Goal: Transaction & Acquisition: Purchase product/service

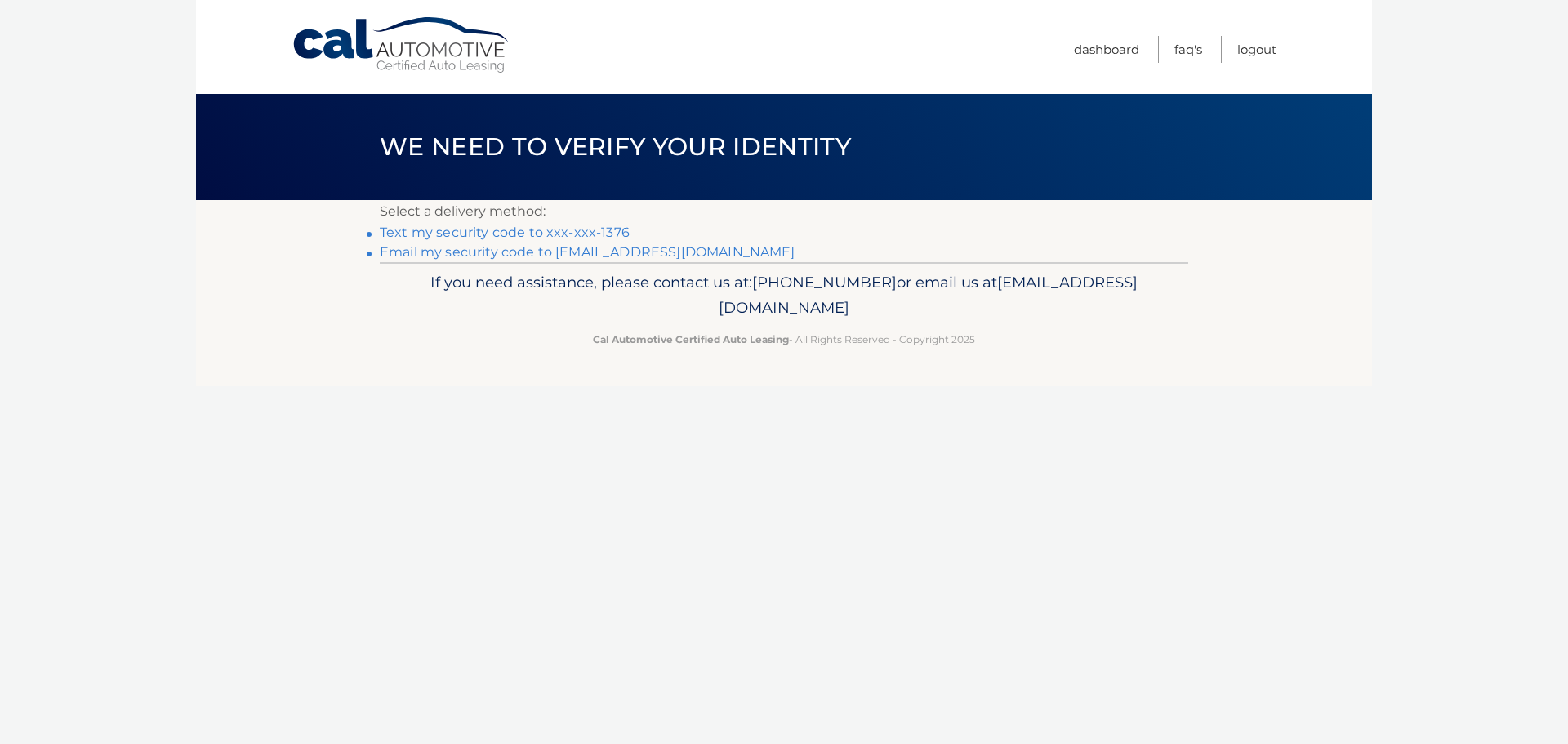
click at [576, 238] on link "Text my security code to xxx-xxx-1376" at bounding box center [504, 232] width 250 height 15
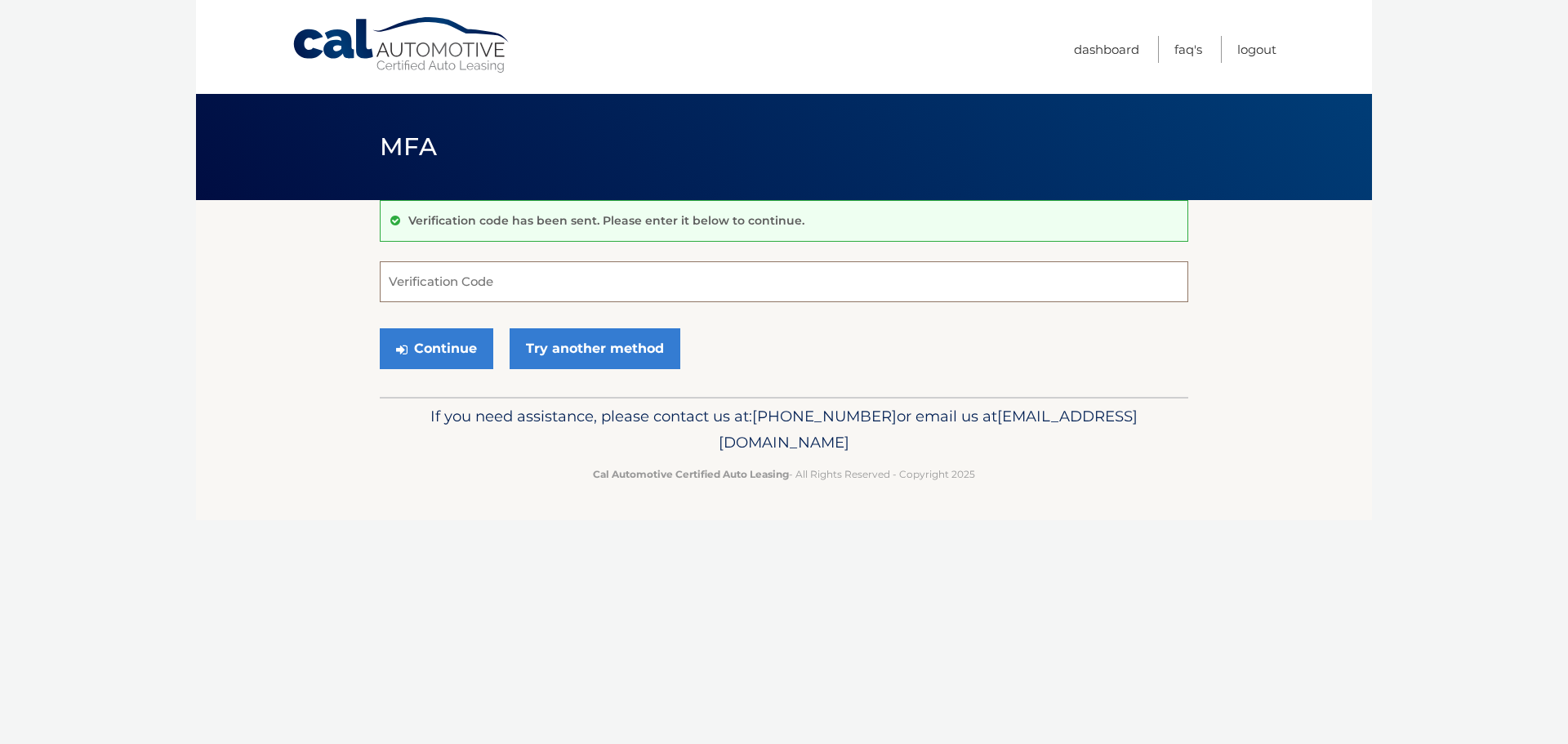
click at [572, 295] on input "Verification Code" at bounding box center [784, 281] width 808 height 40
type input "137704"
click at [424, 326] on div "Continue Try another method" at bounding box center [784, 349] width 808 height 56
click at [422, 343] on button "Continue" at bounding box center [436, 348] width 114 height 40
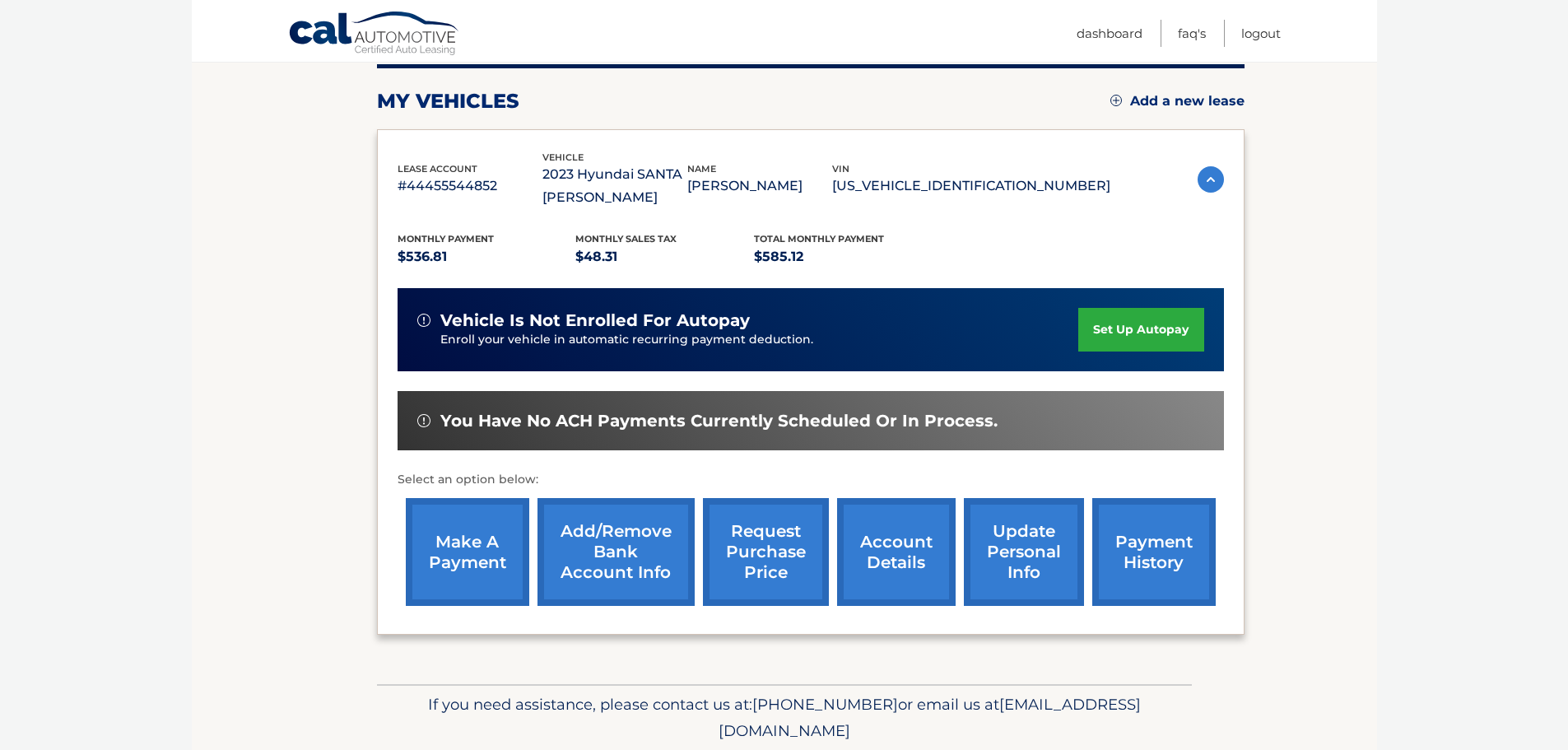
scroll to position [247, 0]
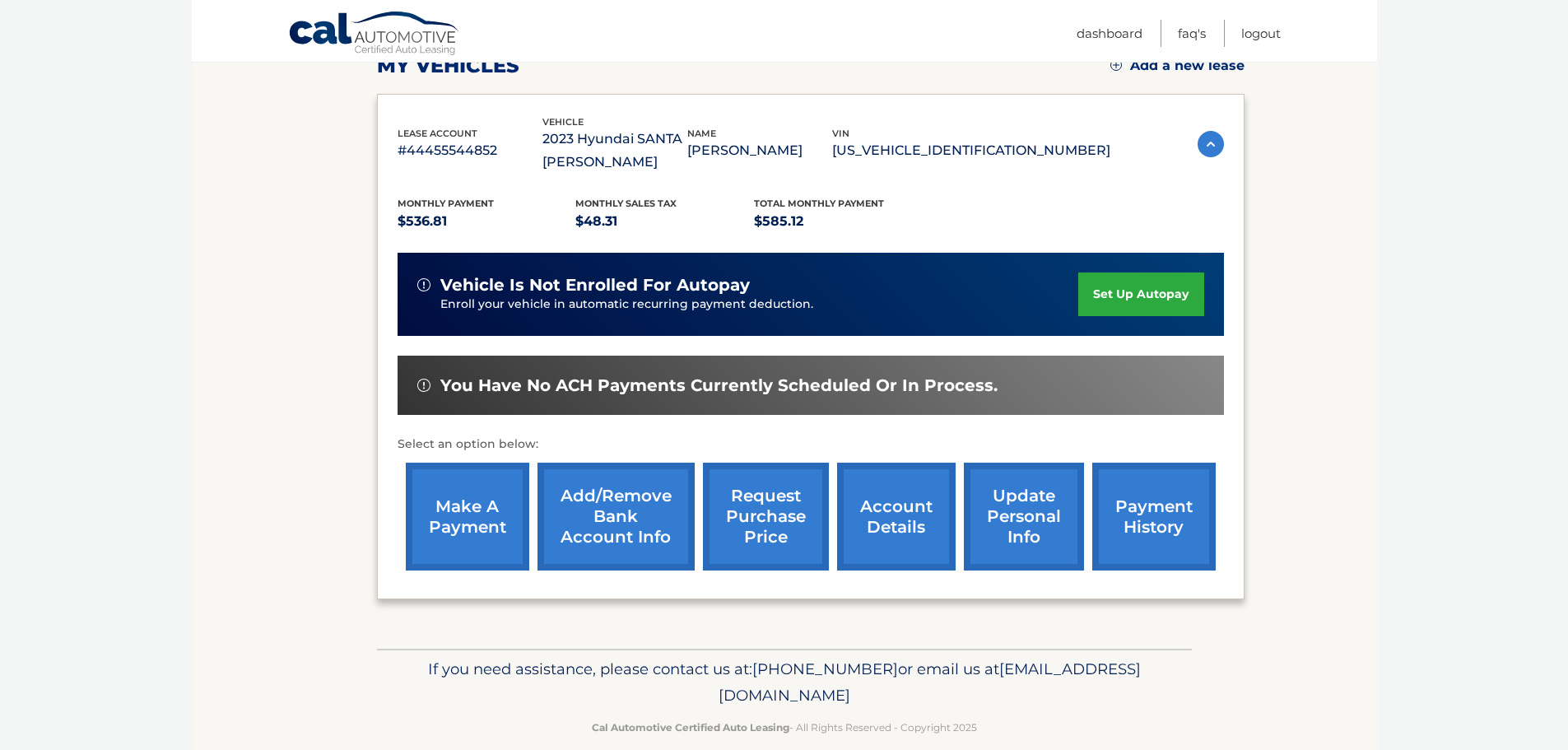
click at [925, 508] on link "account details" at bounding box center [896, 516] width 119 height 108
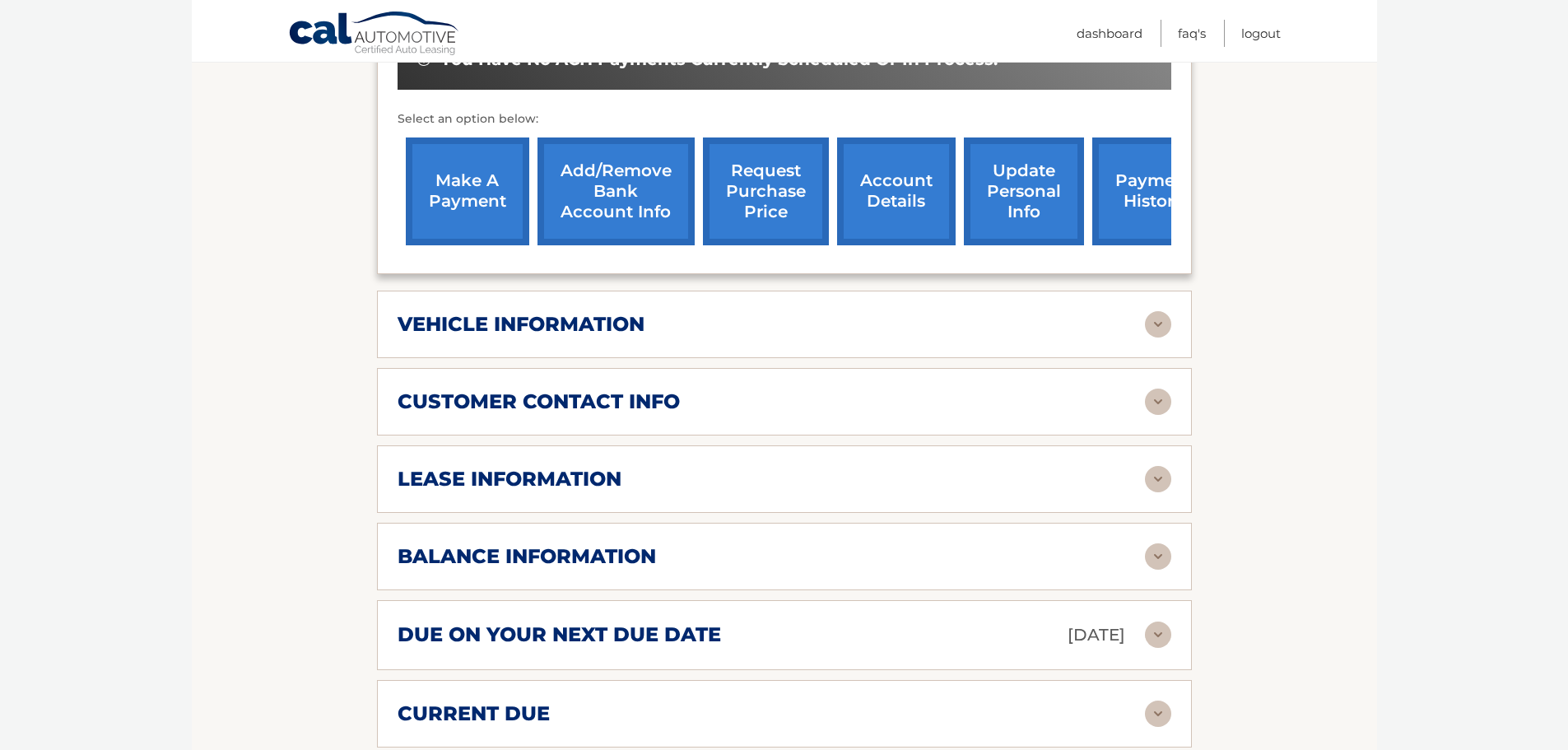
scroll to position [658, 0]
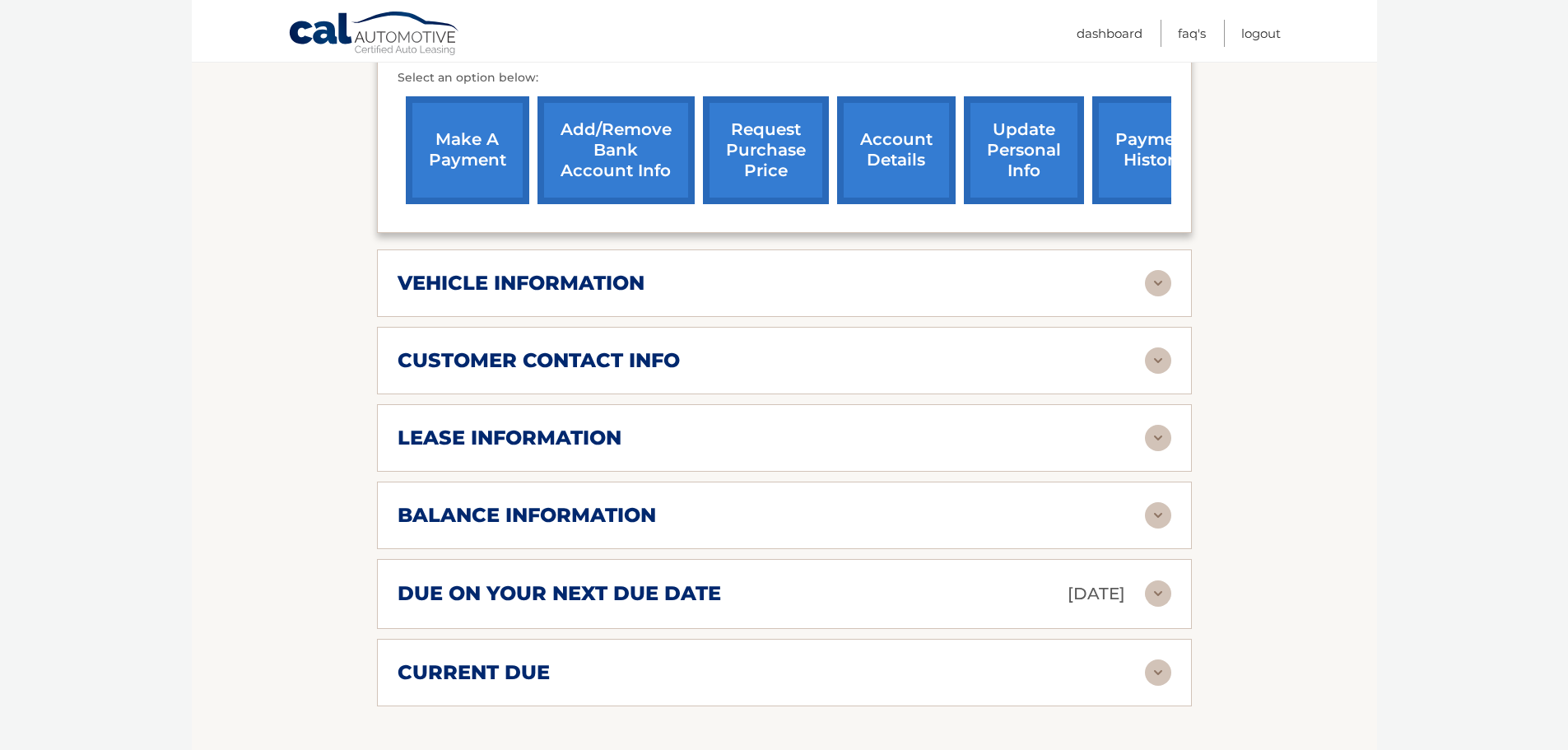
click at [963, 503] on div "balance information" at bounding box center [770, 515] width 748 height 25
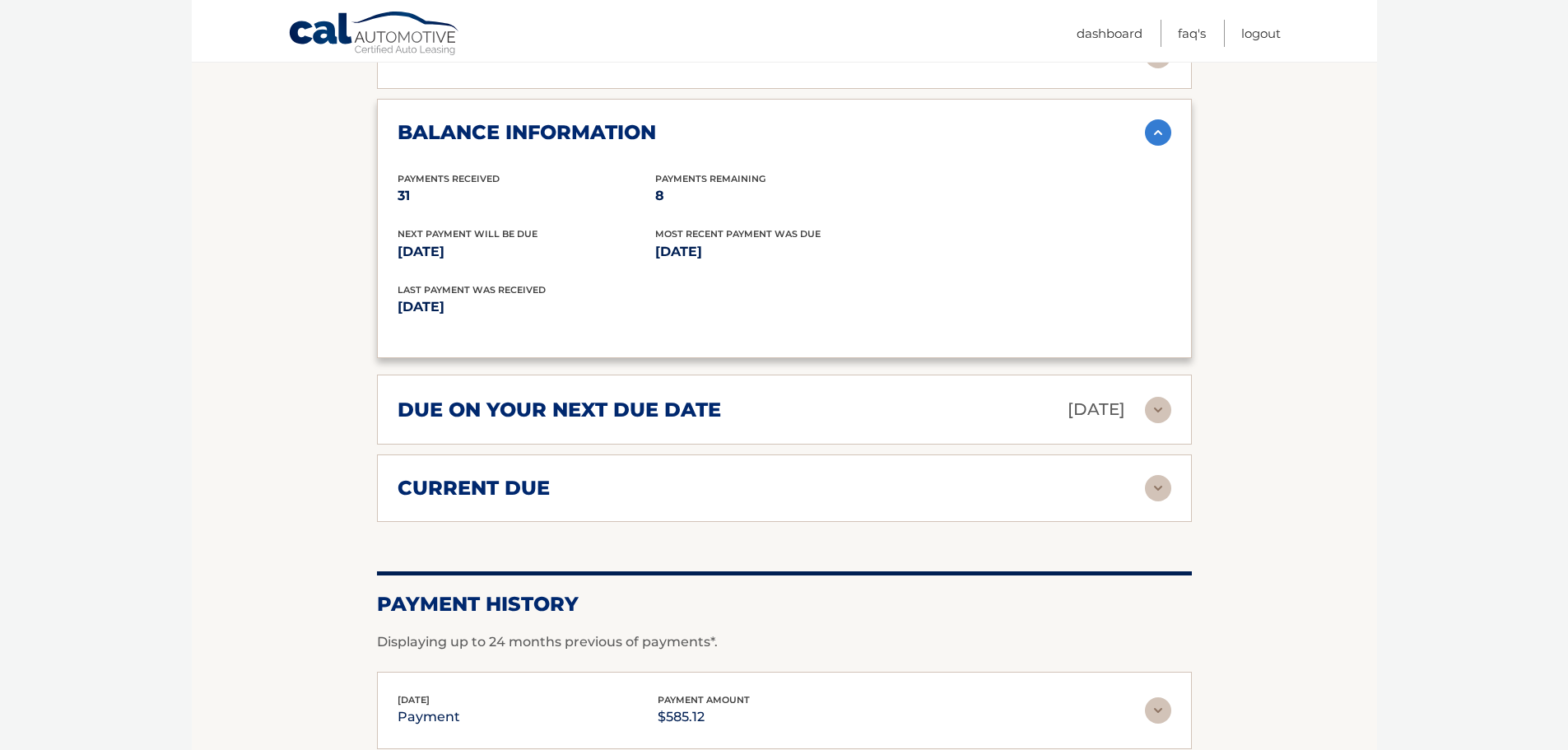
scroll to position [1070, 0]
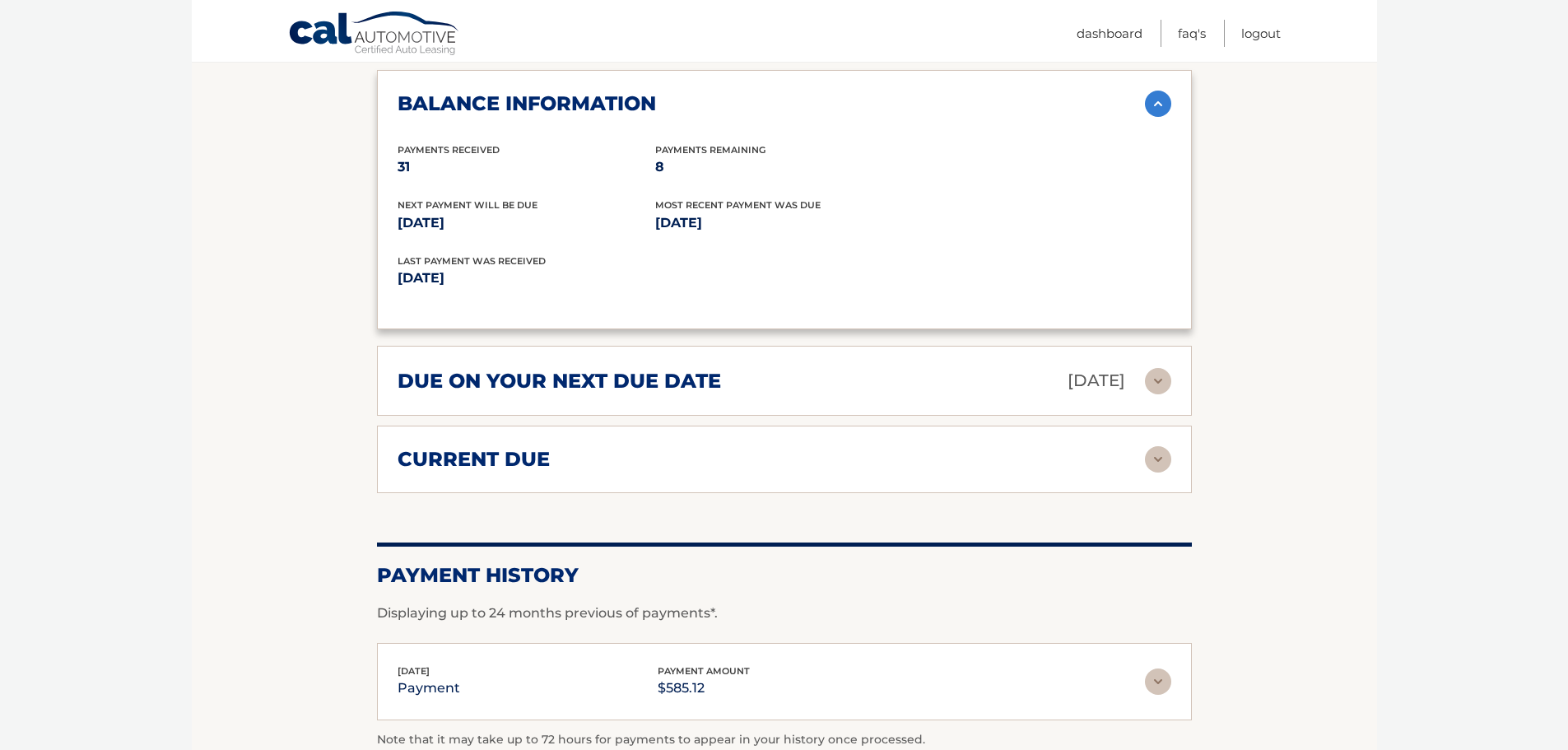
click at [897, 425] on div "current due Late Charges $232.22 Miscelleneous Charges* $0.00 Sales Tax $38.19 …" at bounding box center [784, 459] width 815 height 68
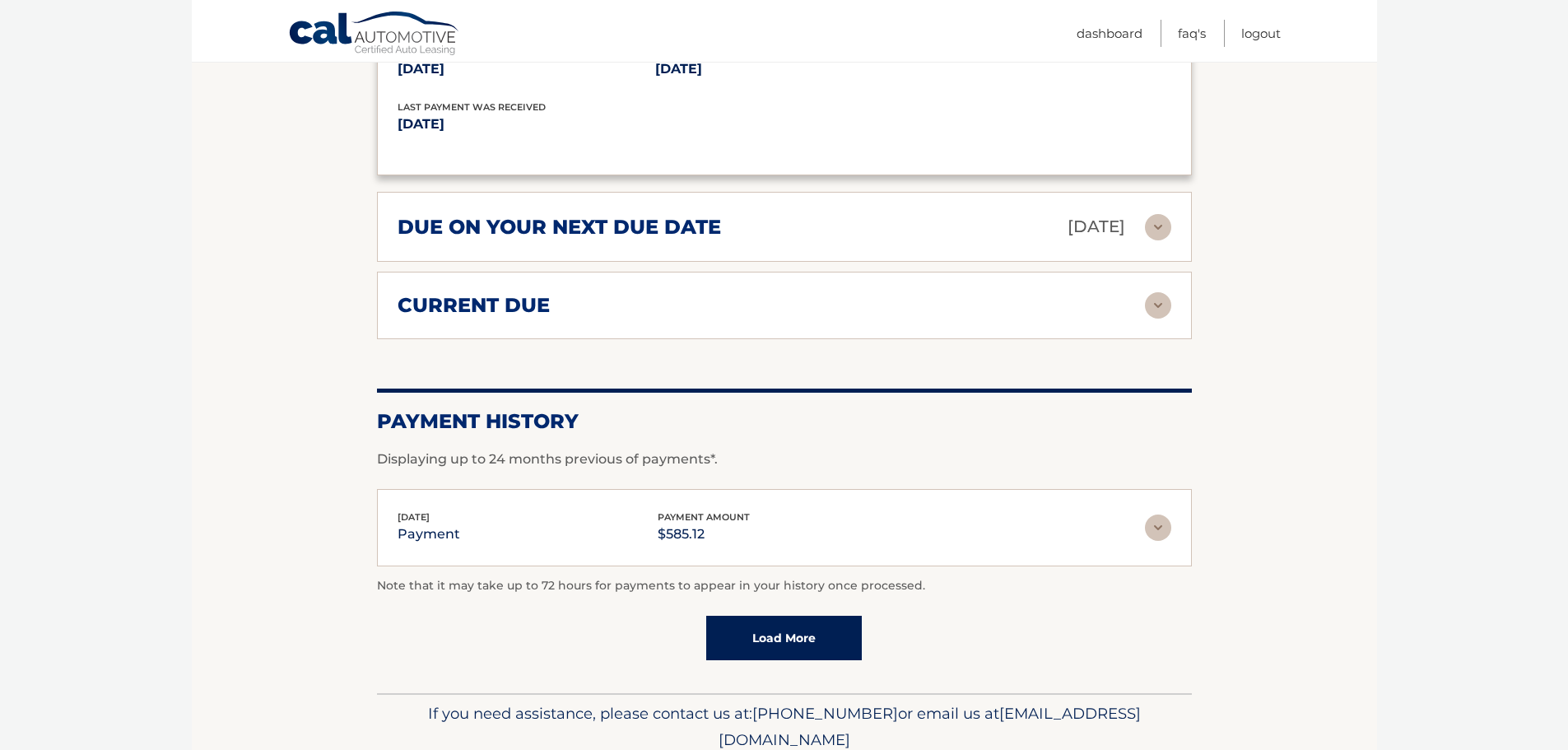
scroll to position [1234, 0]
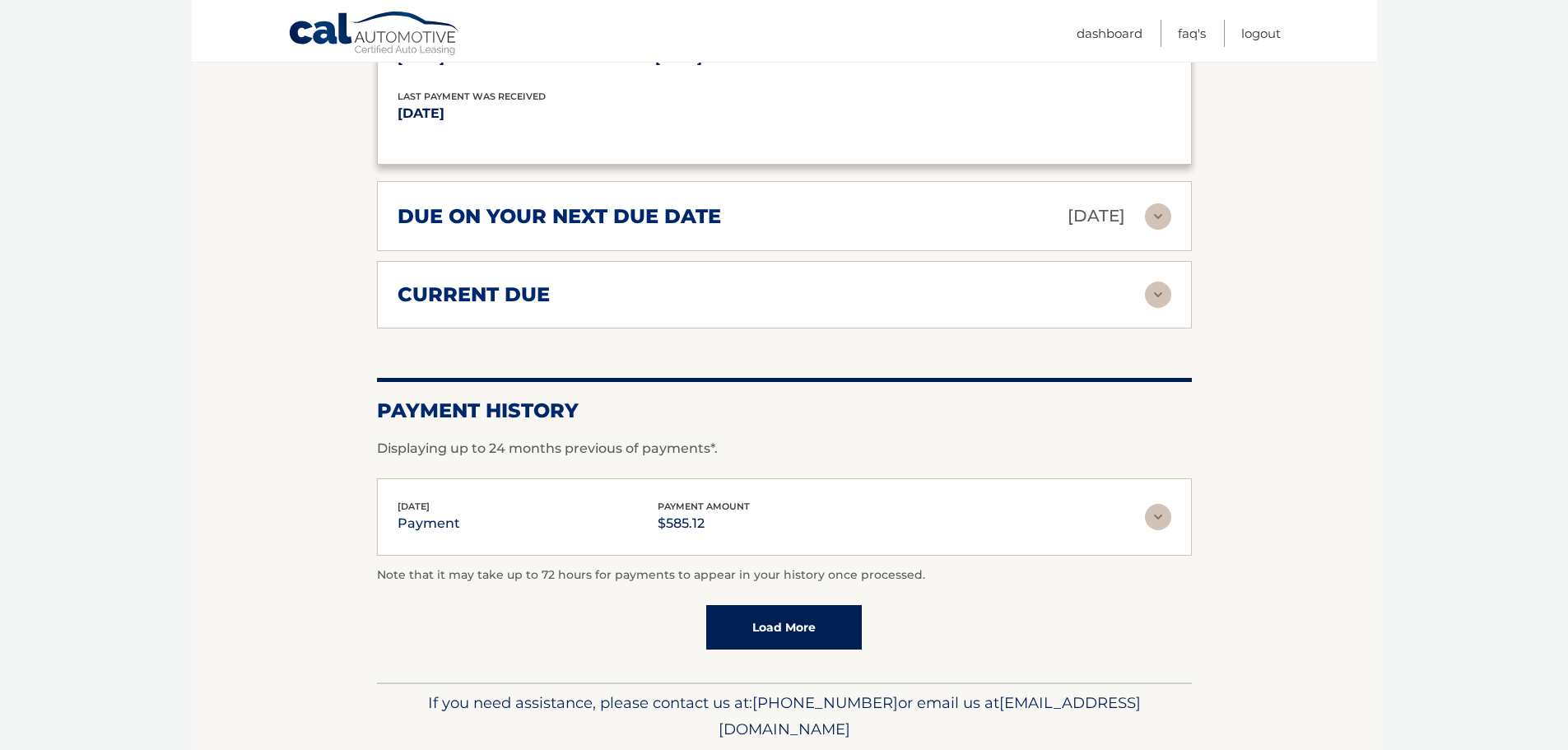
click at [1165, 282] on img at bounding box center [1157, 294] width 26 height 26
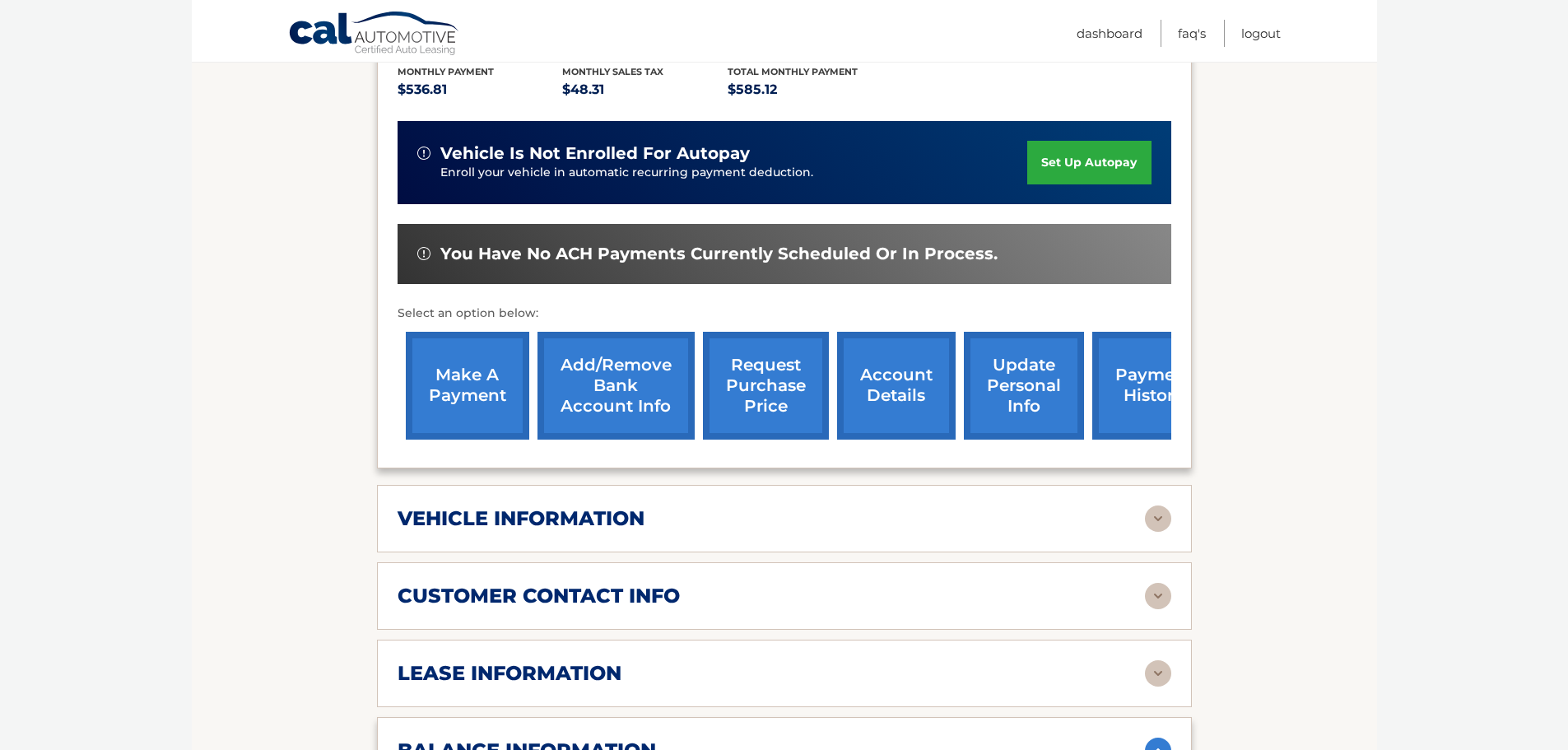
scroll to position [411, 0]
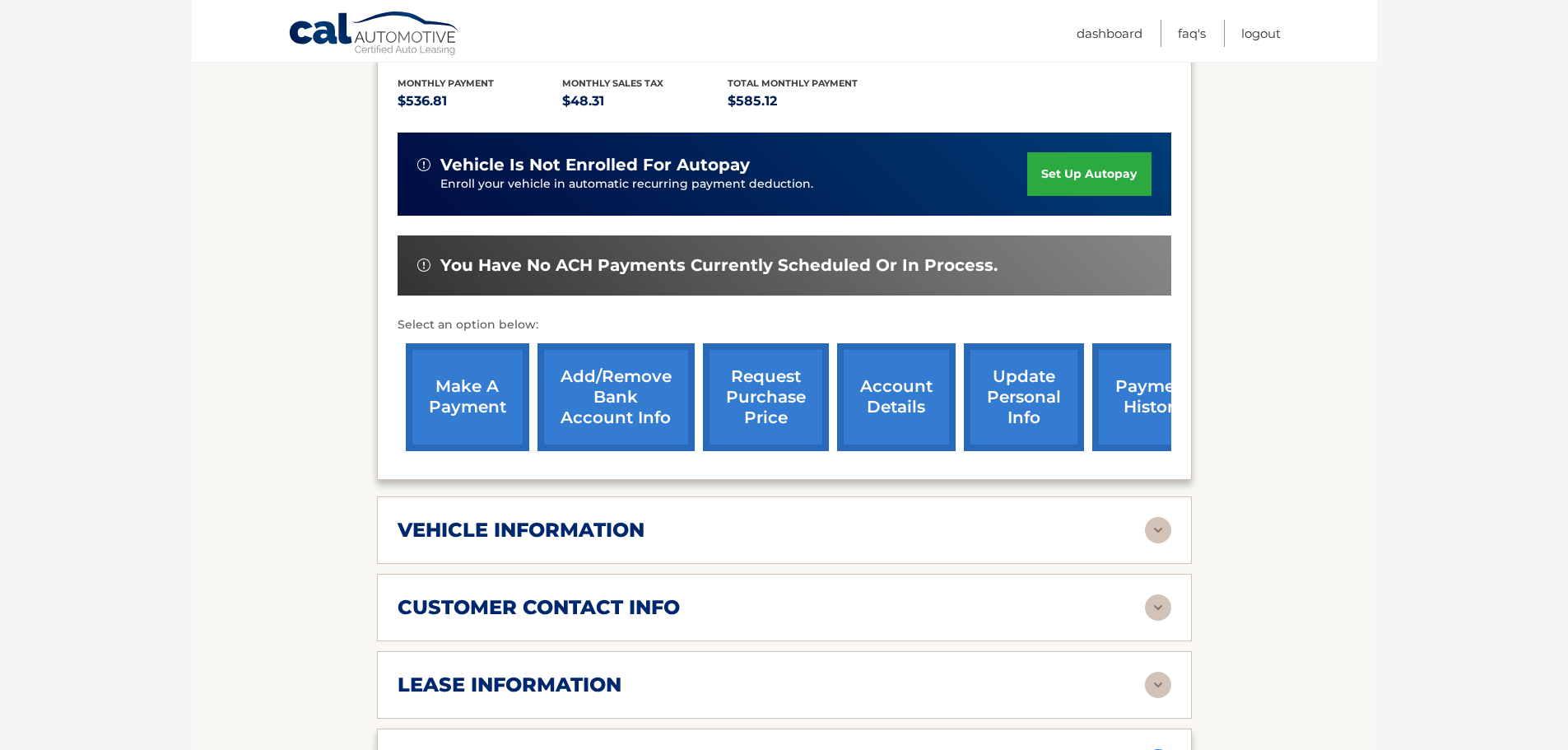
click at [462, 383] on link "make a payment" at bounding box center [467, 396] width 123 height 108
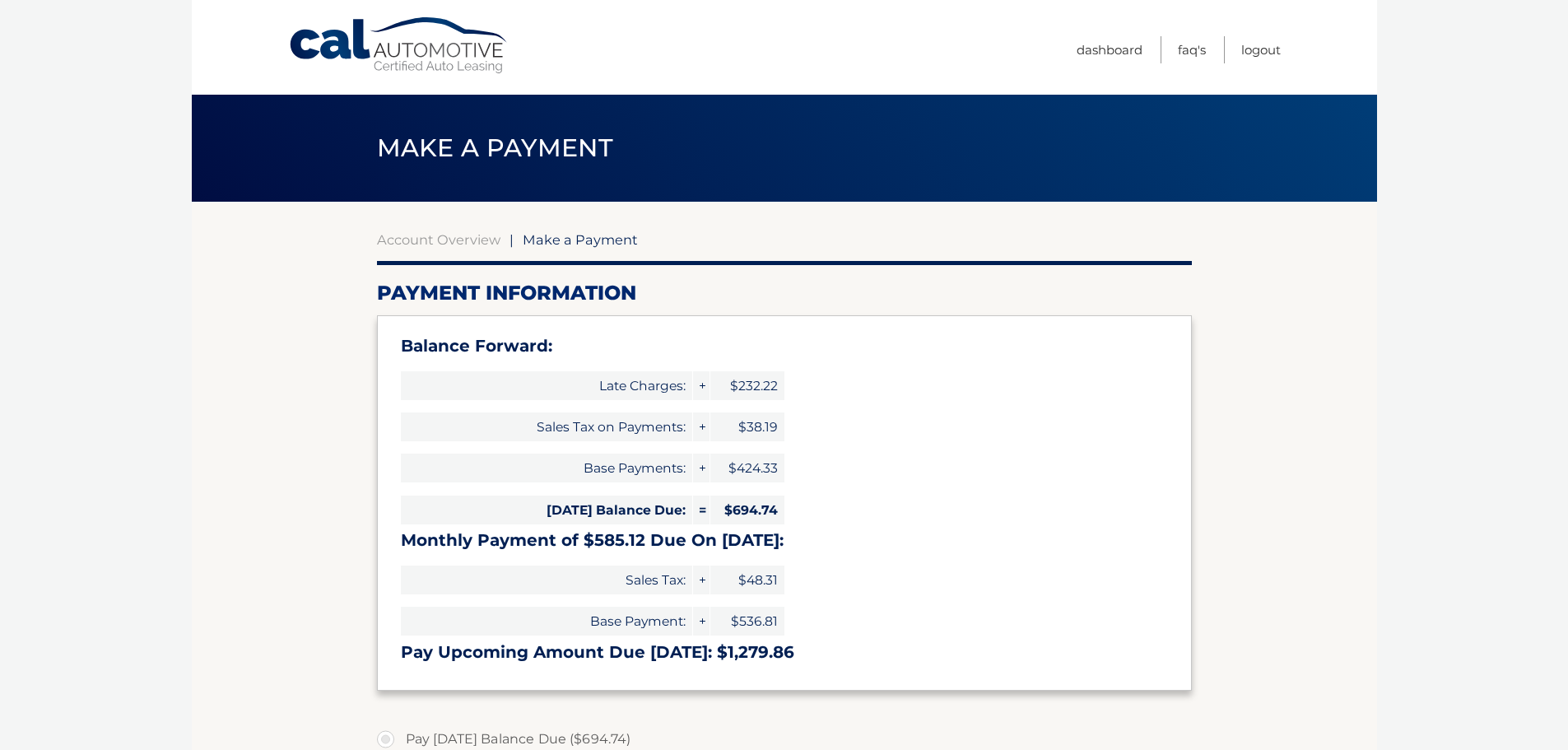
select select "YmNmMTI5MzQtYzQ0ZS00ZmI1LTg3MTMtNWU0OGVlNDdmMmVm"
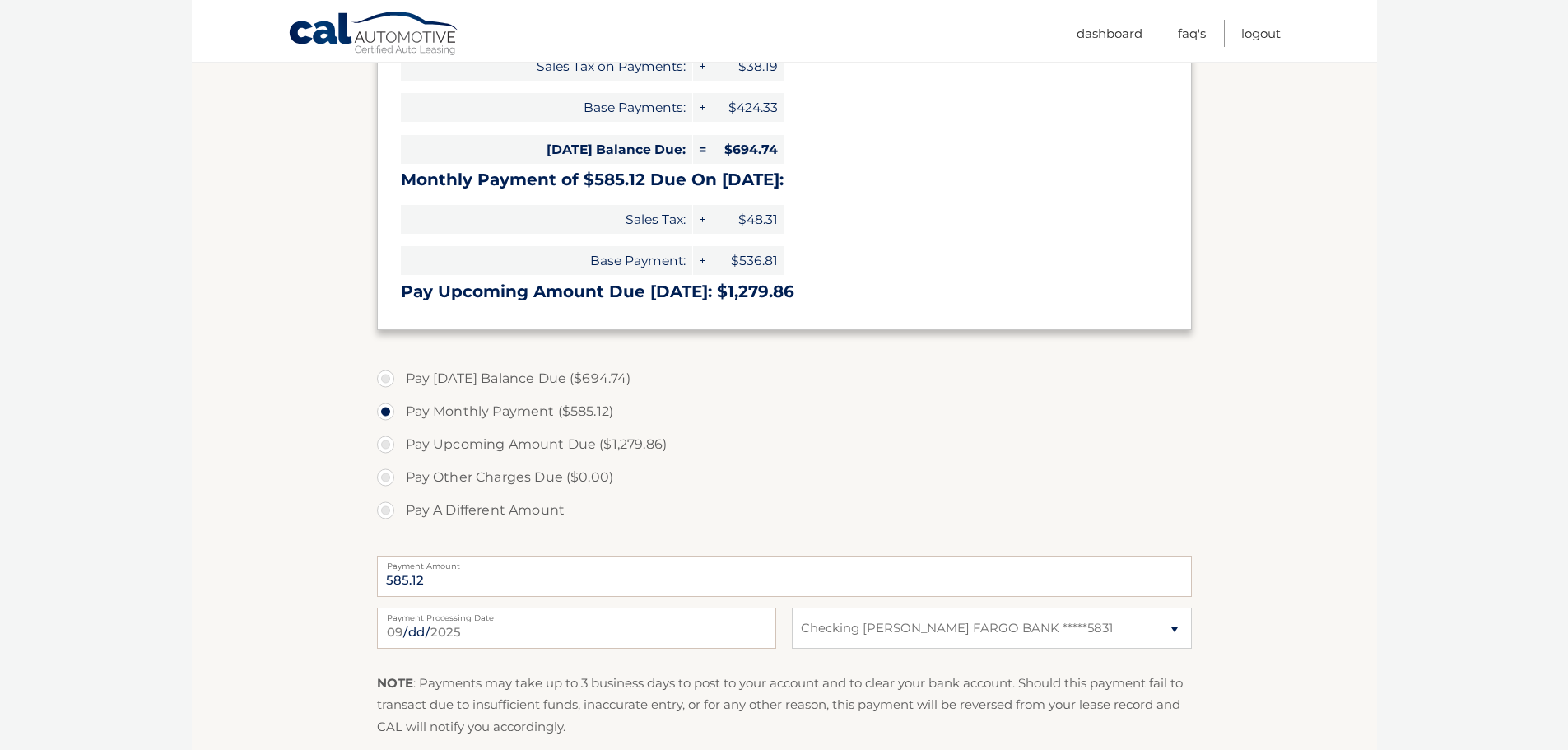
scroll to position [411, 0]
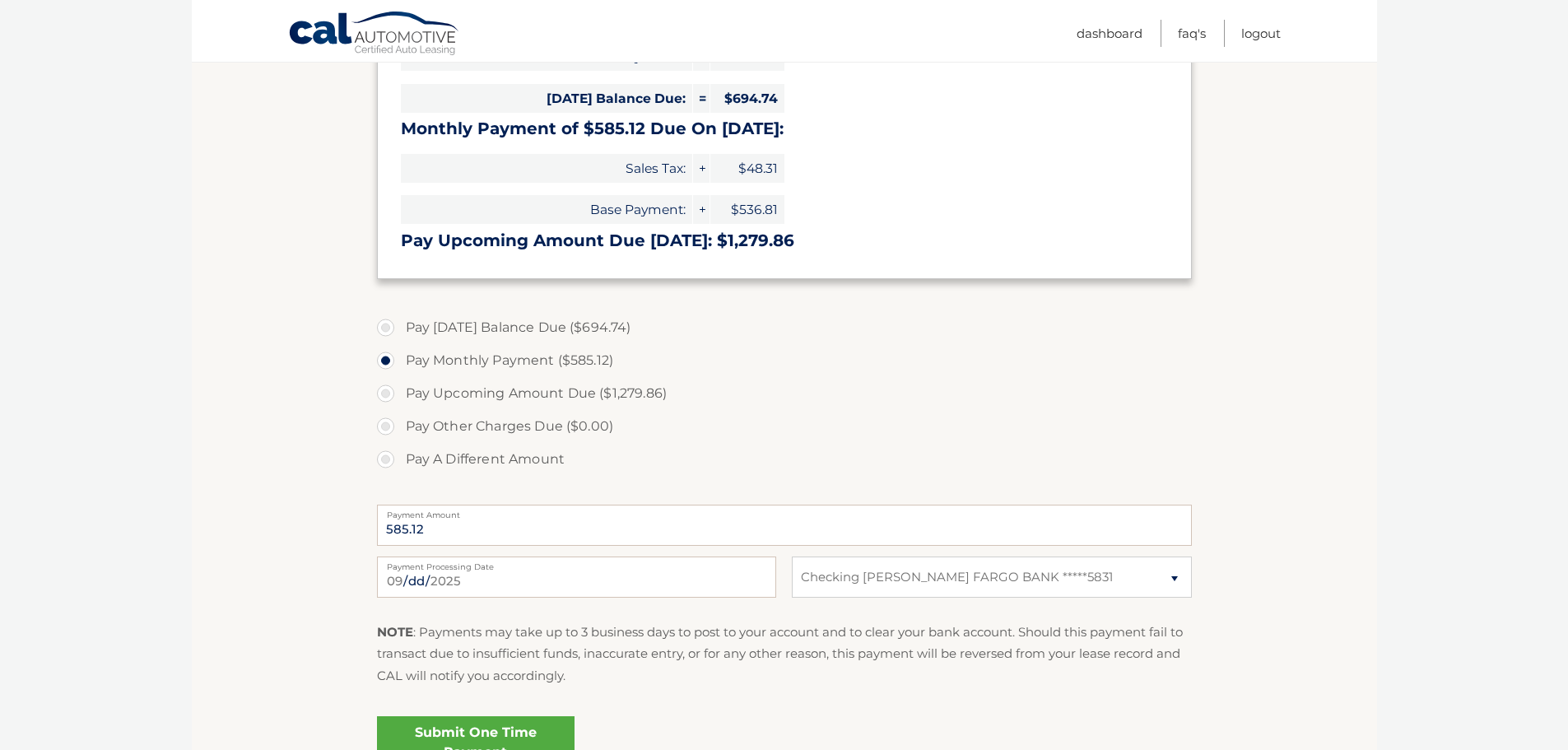
click at [389, 462] on label "Pay A Different Amount" at bounding box center [784, 459] width 815 height 33
click at [389, 462] on input "Pay A Different Amount" at bounding box center [391, 456] width 16 height 26
radio input "true"
type input "587.34"
click at [488, 579] on input "[DATE]" at bounding box center [576, 577] width 399 height 41
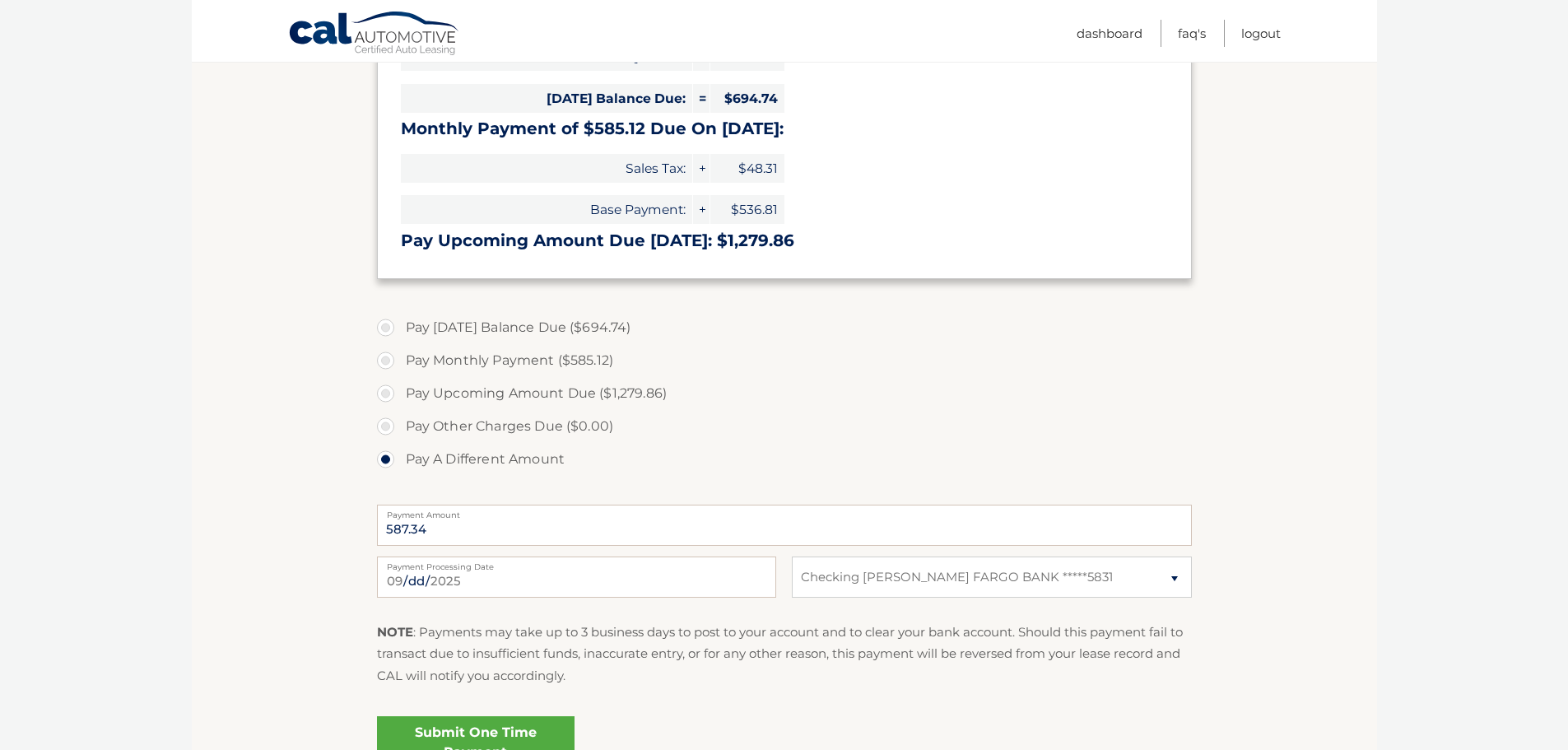
click at [661, 423] on label "Pay Other Charges Due ($0.00)" at bounding box center [784, 426] width 815 height 33
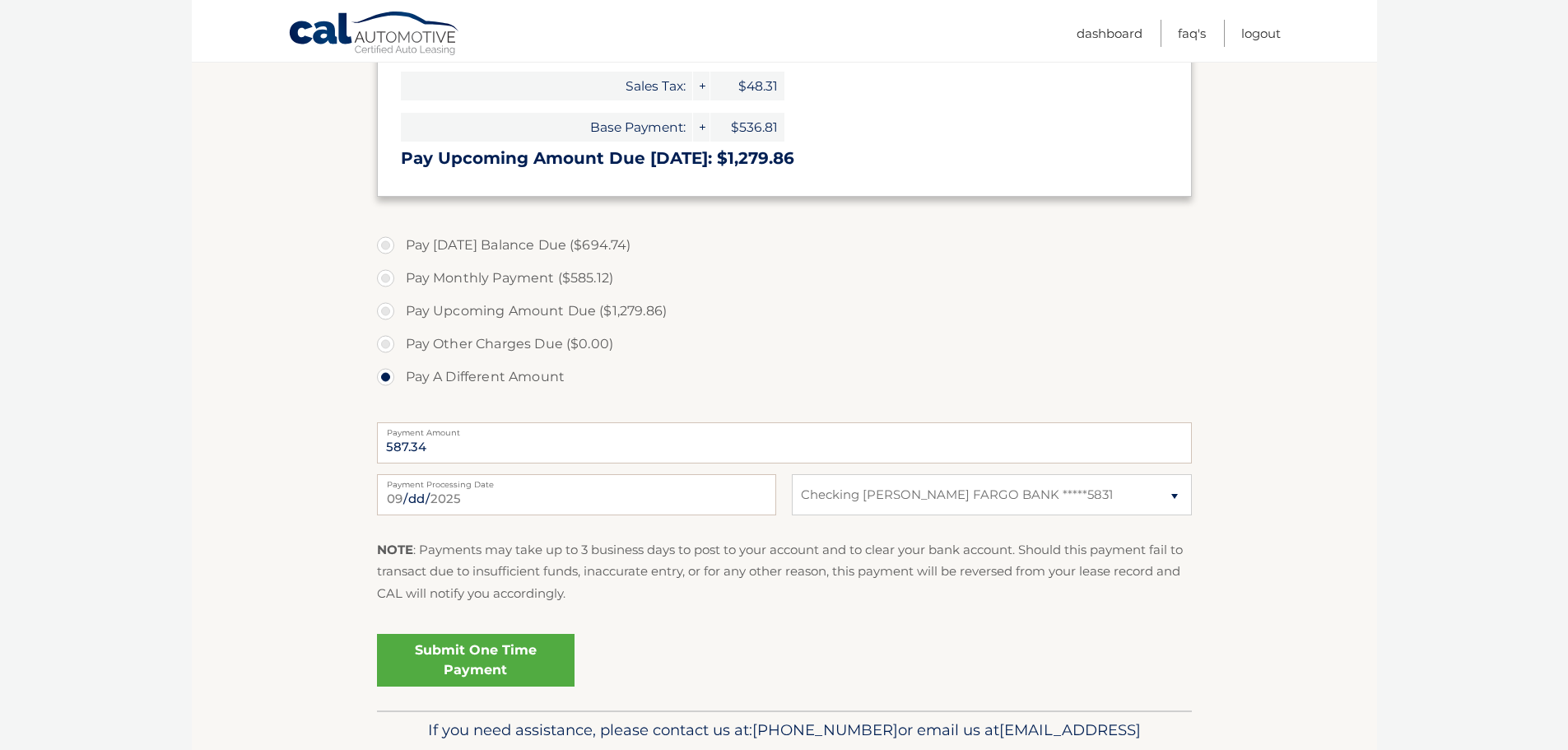
click at [481, 669] on link "Submit One Time Payment" at bounding box center [475, 660] width 198 height 53
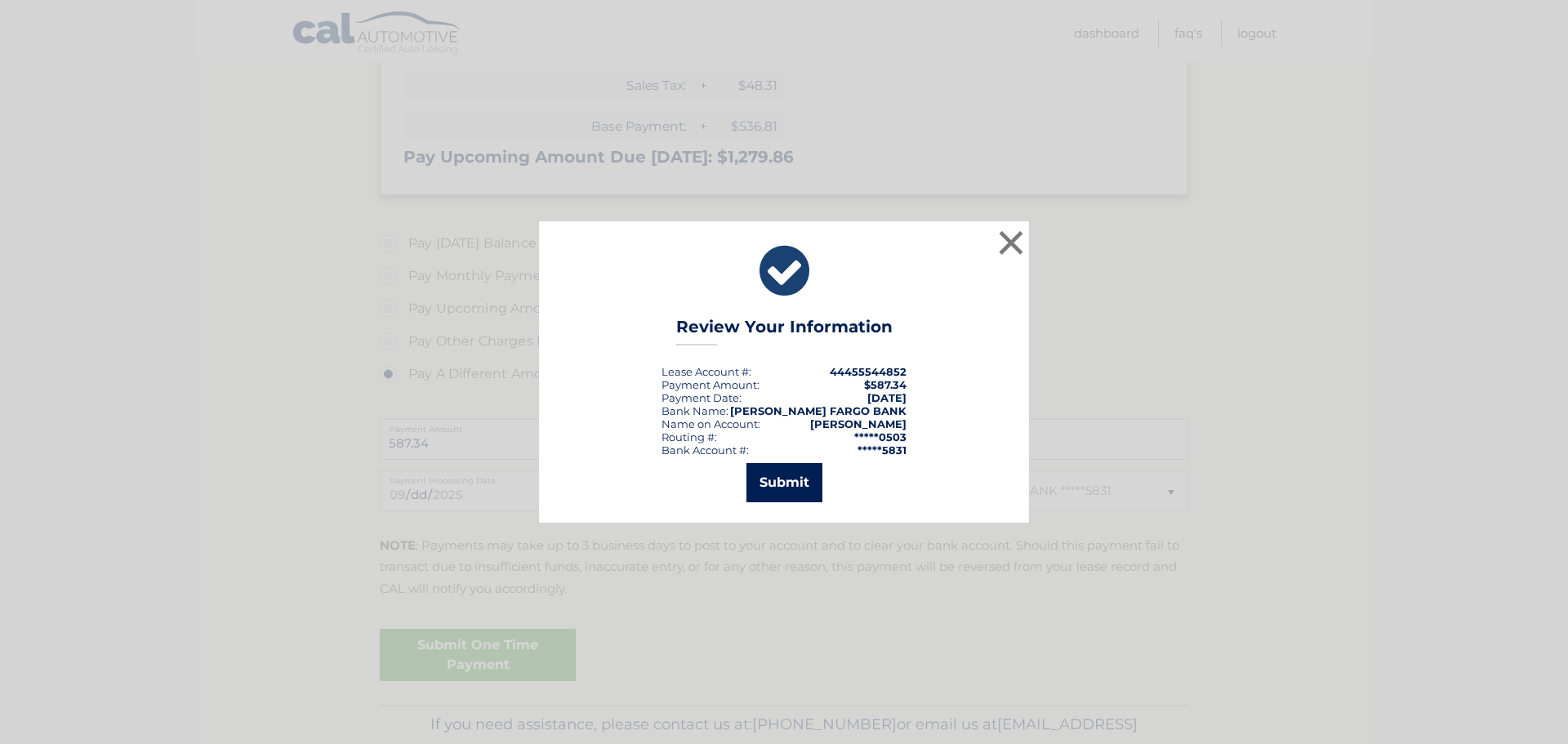
click at [762, 494] on button "Submit" at bounding box center [785, 482] width 76 height 40
